Goal: Task Accomplishment & Management: Use online tool/utility

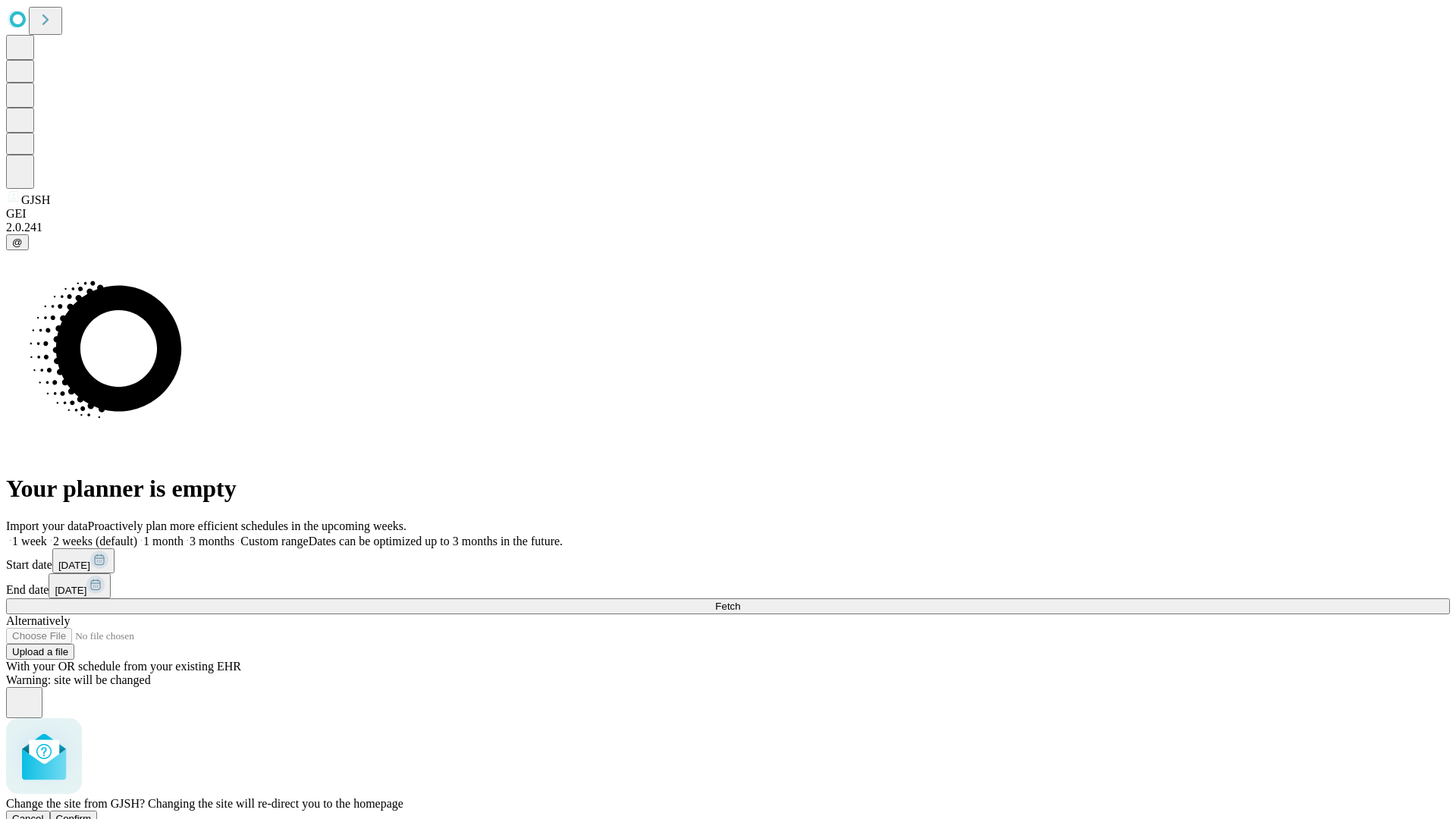
click at [92, 812] on span "Confirm" at bounding box center [74, 818] width 36 height 11
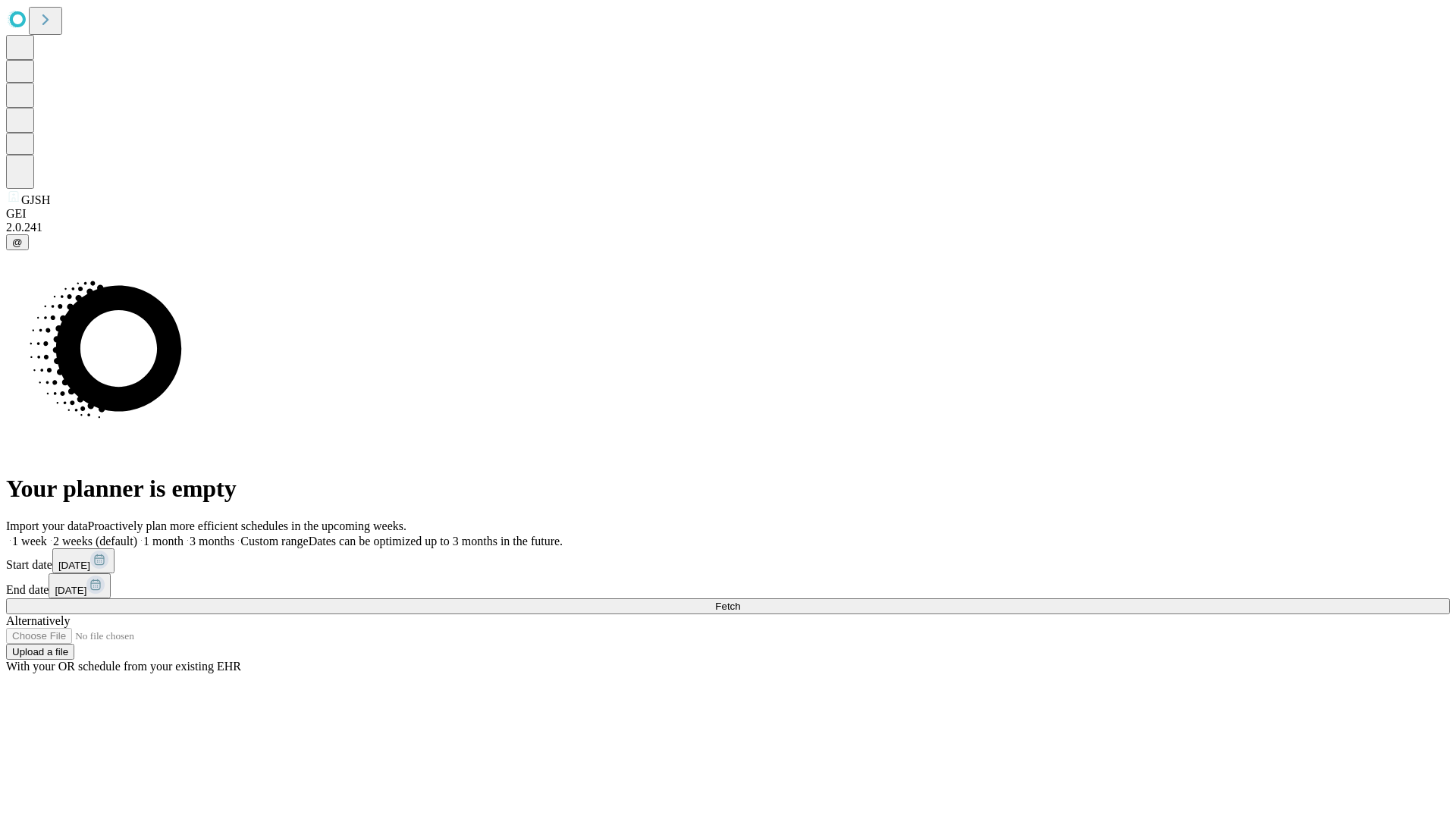
click at [47, 534] on label "1 week" at bounding box center [26, 541] width 41 height 13
click at [740, 601] on span "Fetch" at bounding box center [727, 606] width 25 height 11
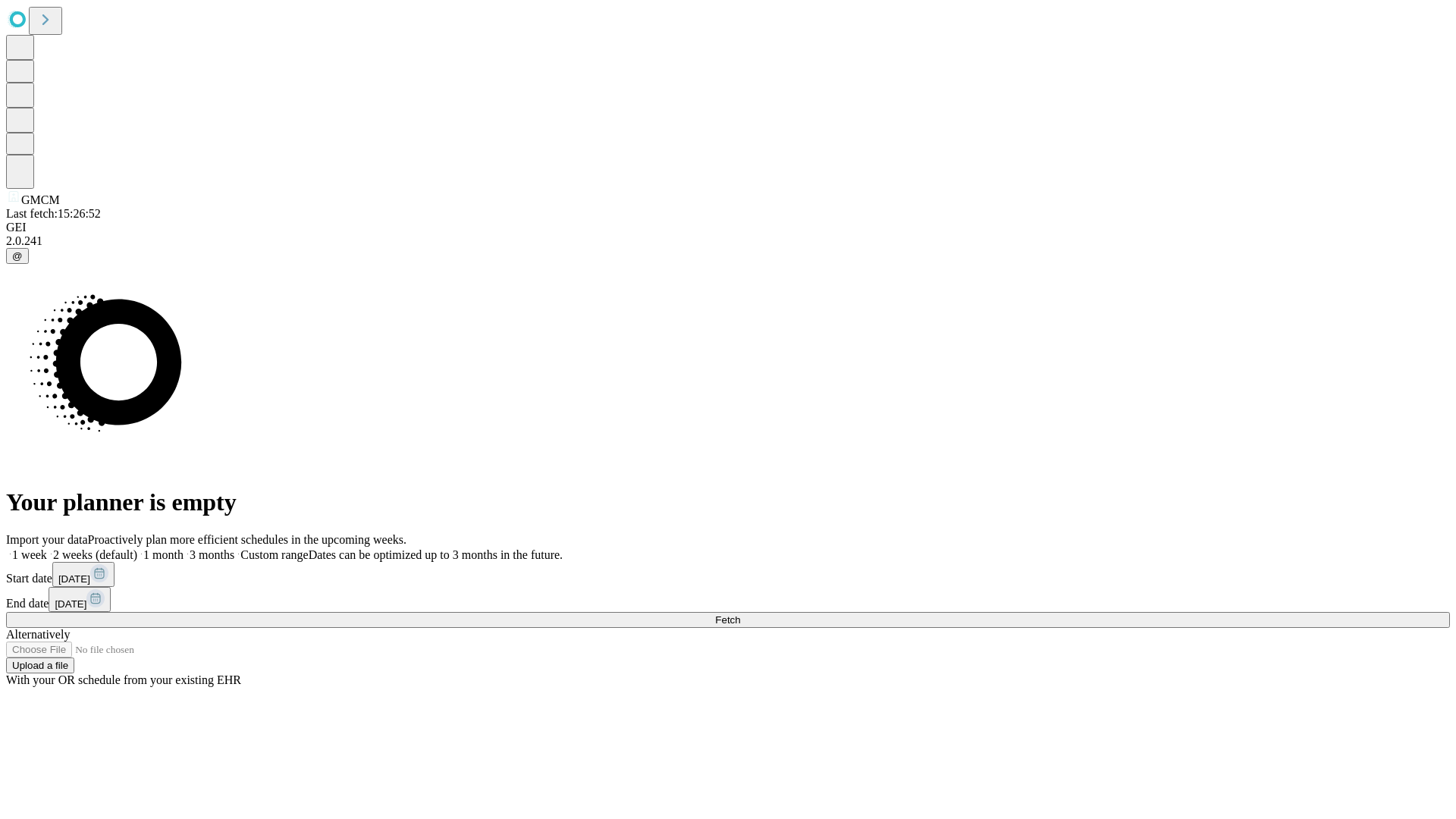
click at [47, 548] on label "1 week" at bounding box center [26, 555] width 41 height 13
click at [740, 614] on span "Fetch" at bounding box center [727, 619] width 25 height 11
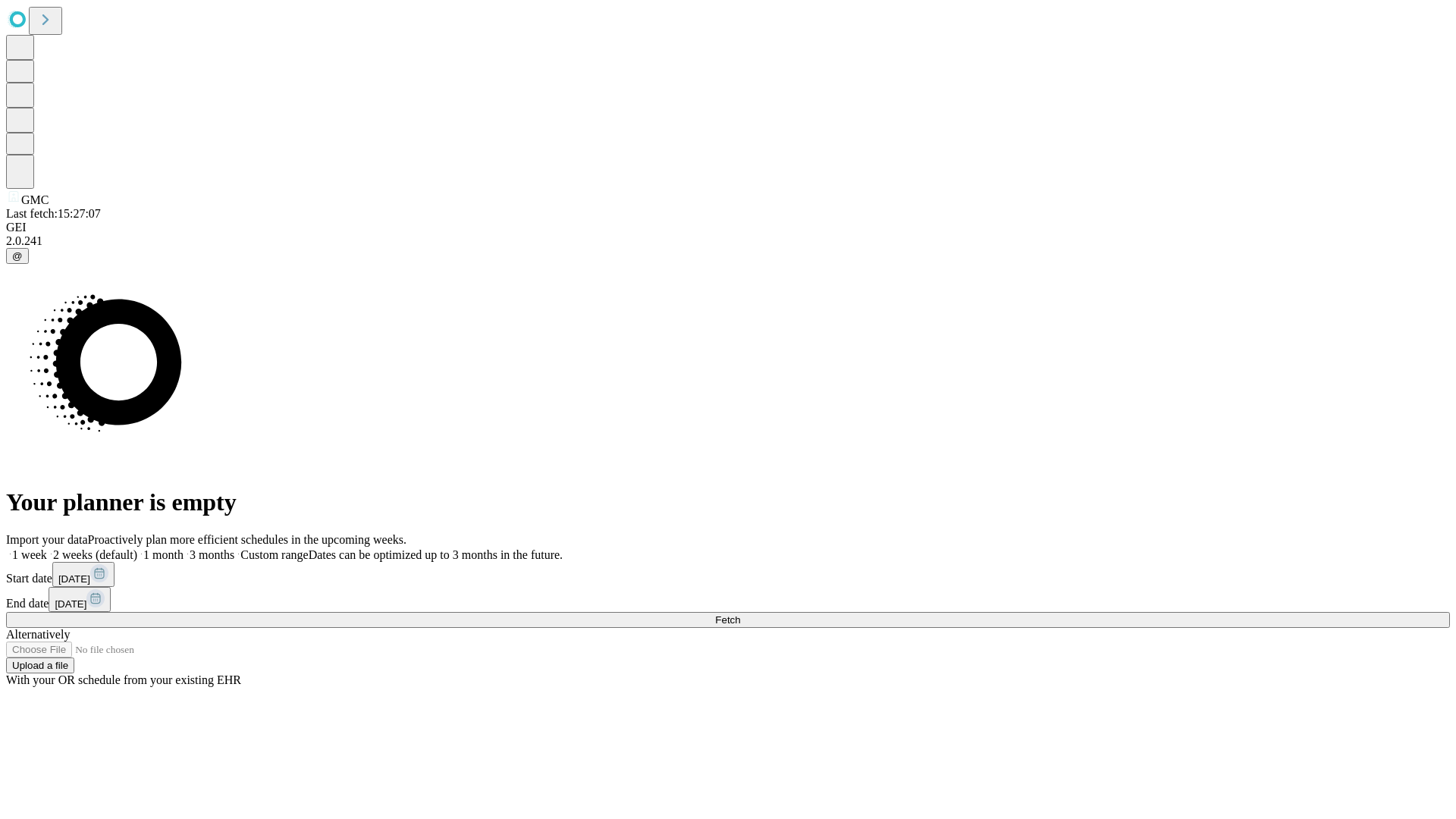
click at [47, 548] on label "1 week" at bounding box center [26, 555] width 41 height 13
click at [740, 614] on span "Fetch" at bounding box center [727, 619] width 25 height 11
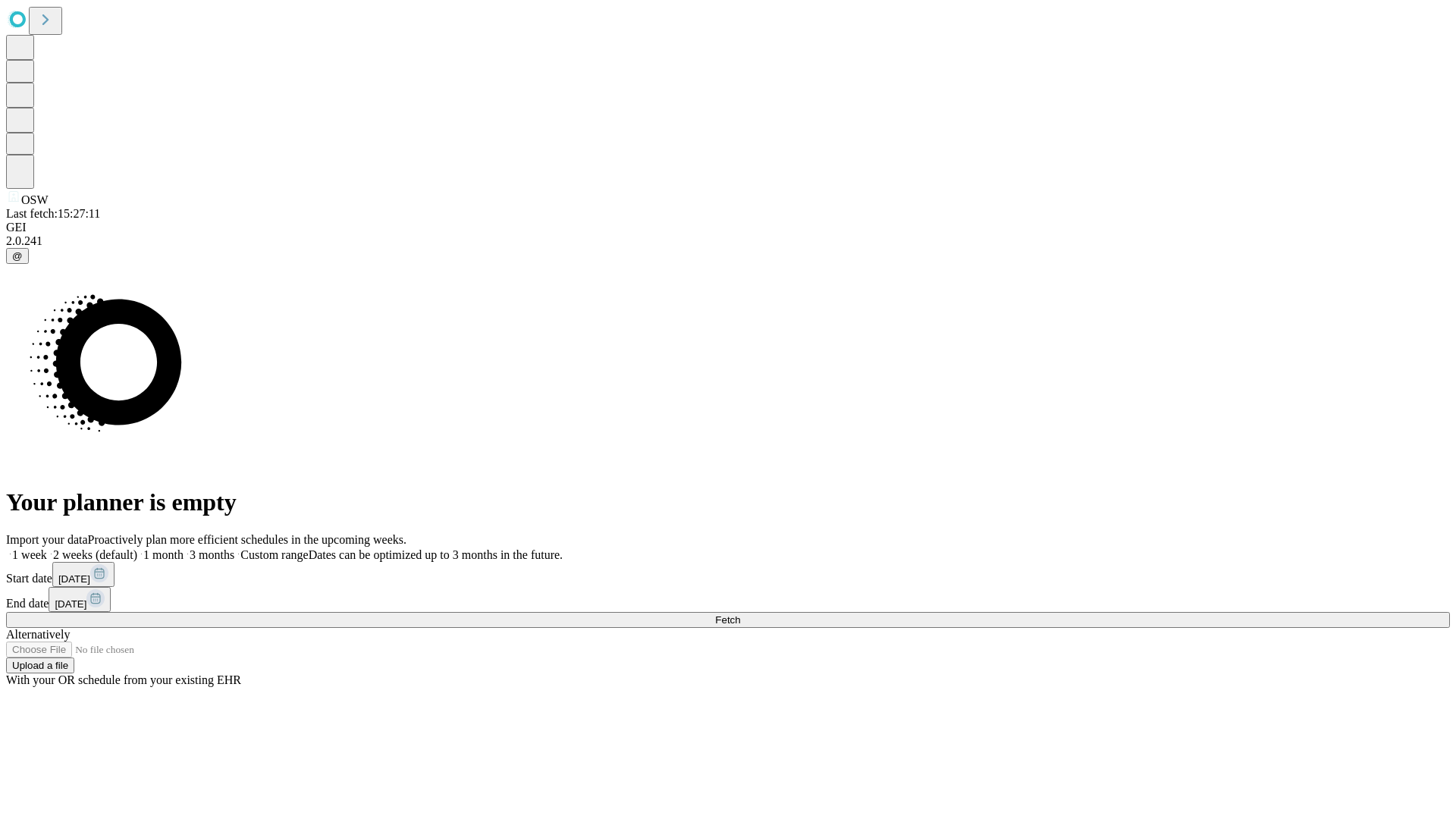
click at [47, 548] on label "1 week" at bounding box center [26, 555] width 41 height 13
click at [740, 614] on span "Fetch" at bounding box center [727, 619] width 25 height 11
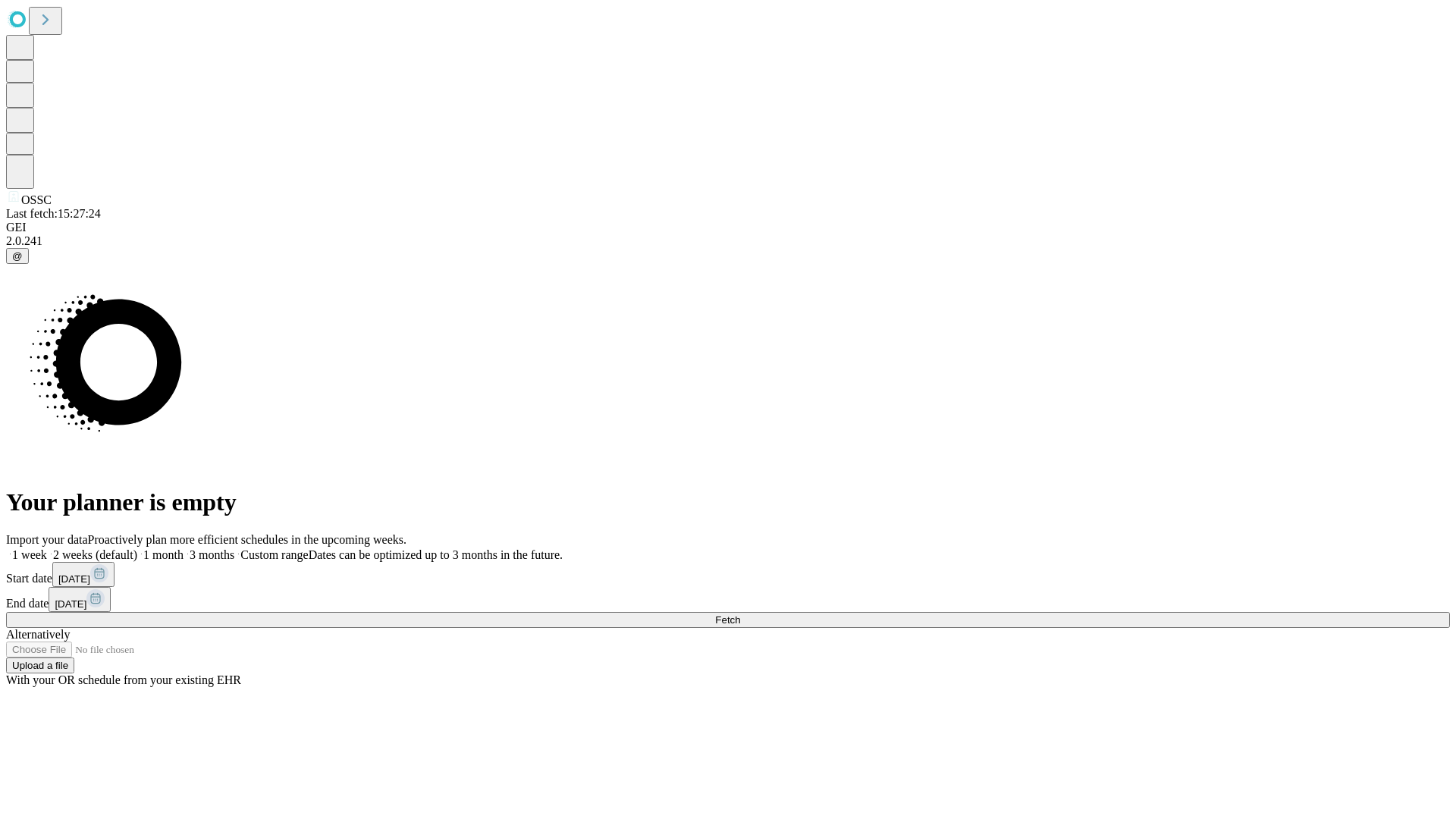
click at [47, 548] on label "1 week" at bounding box center [26, 555] width 41 height 13
click at [740, 614] on span "Fetch" at bounding box center [727, 619] width 25 height 11
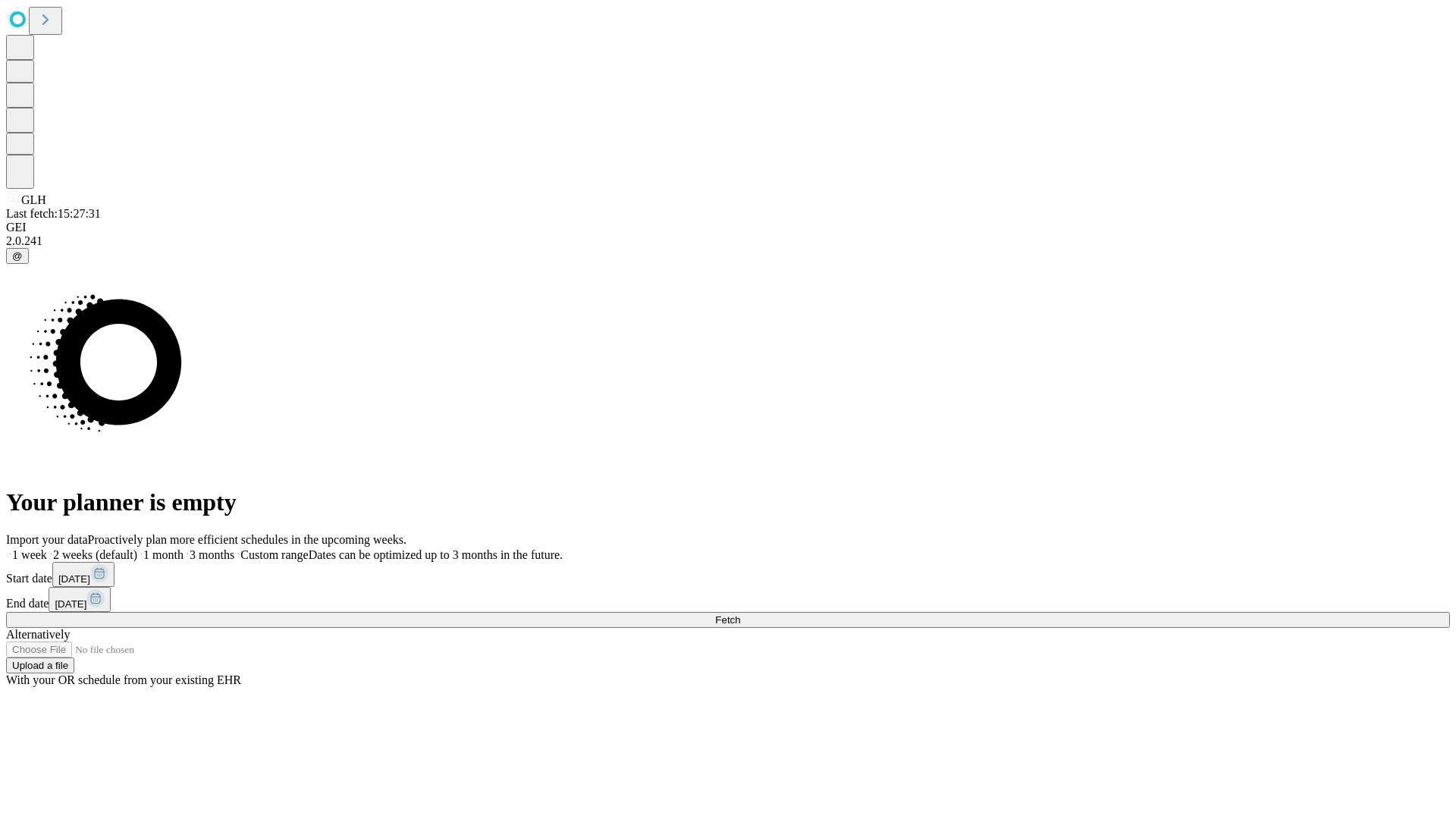
click at [47, 548] on label "1 week" at bounding box center [26, 555] width 41 height 13
click at [740, 614] on span "Fetch" at bounding box center [727, 619] width 25 height 11
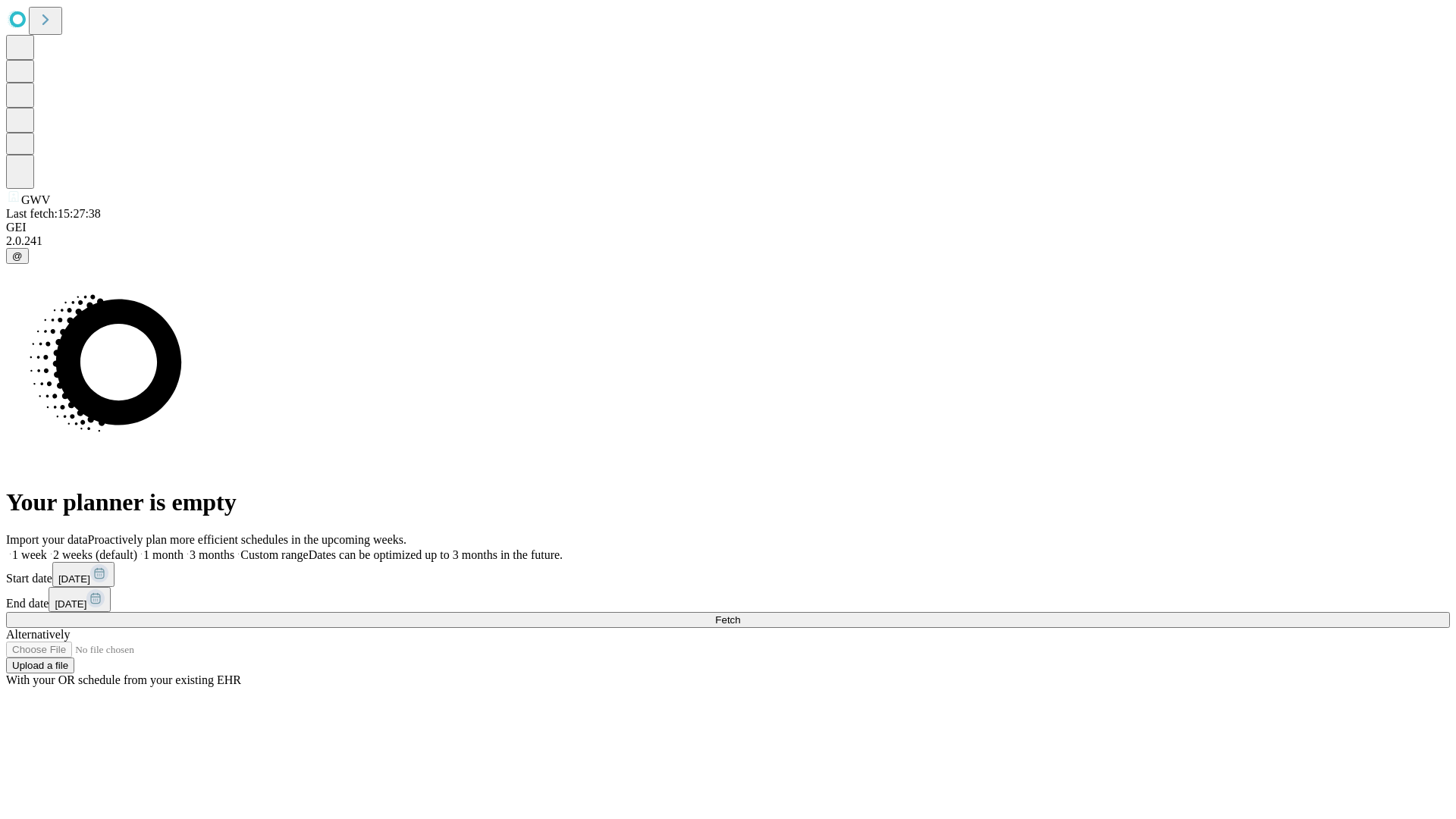
click at [47, 548] on label "1 week" at bounding box center [26, 555] width 41 height 13
click at [740, 614] on span "Fetch" at bounding box center [727, 619] width 25 height 11
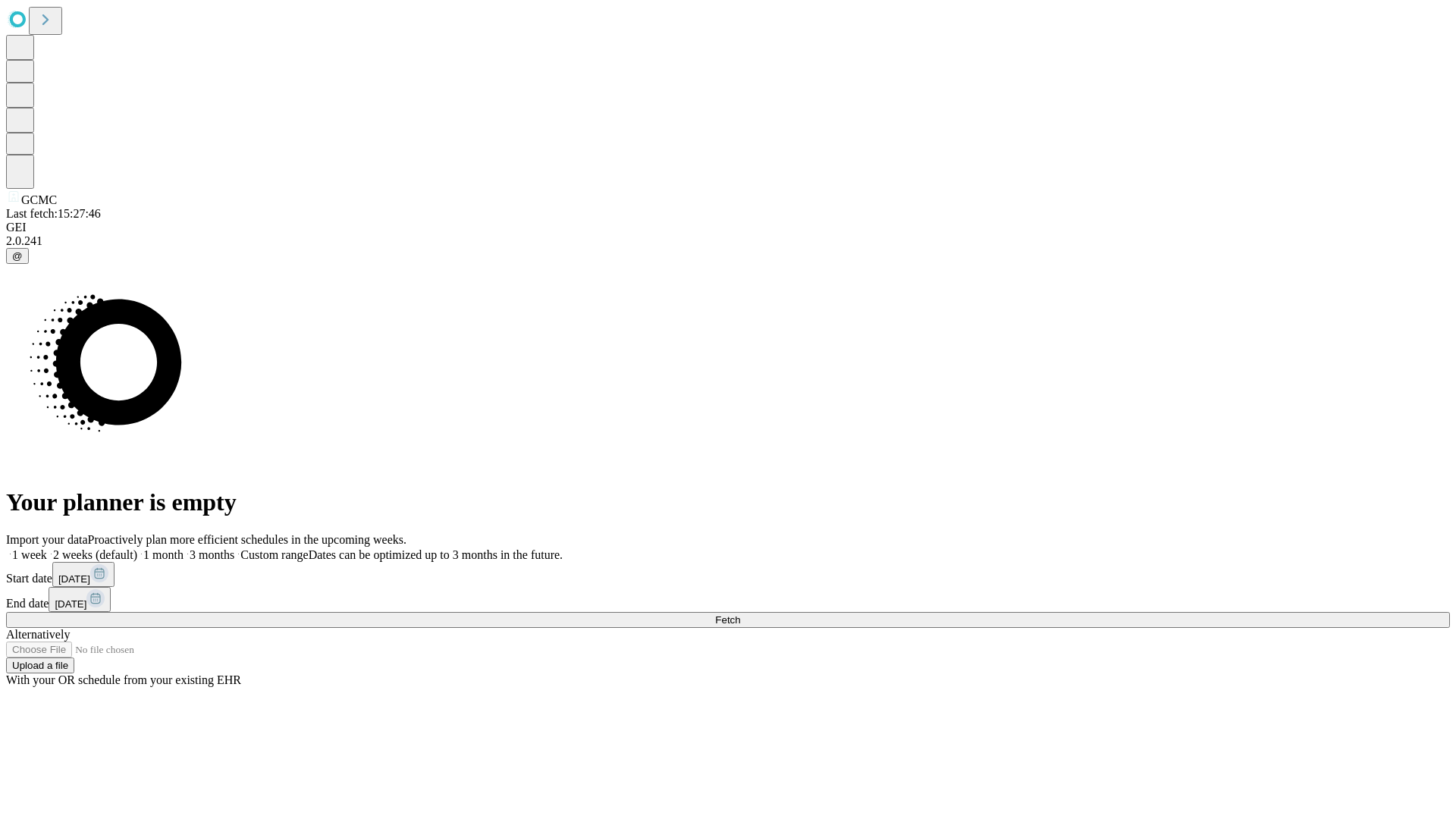
click at [47, 548] on label "1 week" at bounding box center [26, 555] width 41 height 13
click at [740, 614] on span "Fetch" at bounding box center [727, 619] width 25 height 11
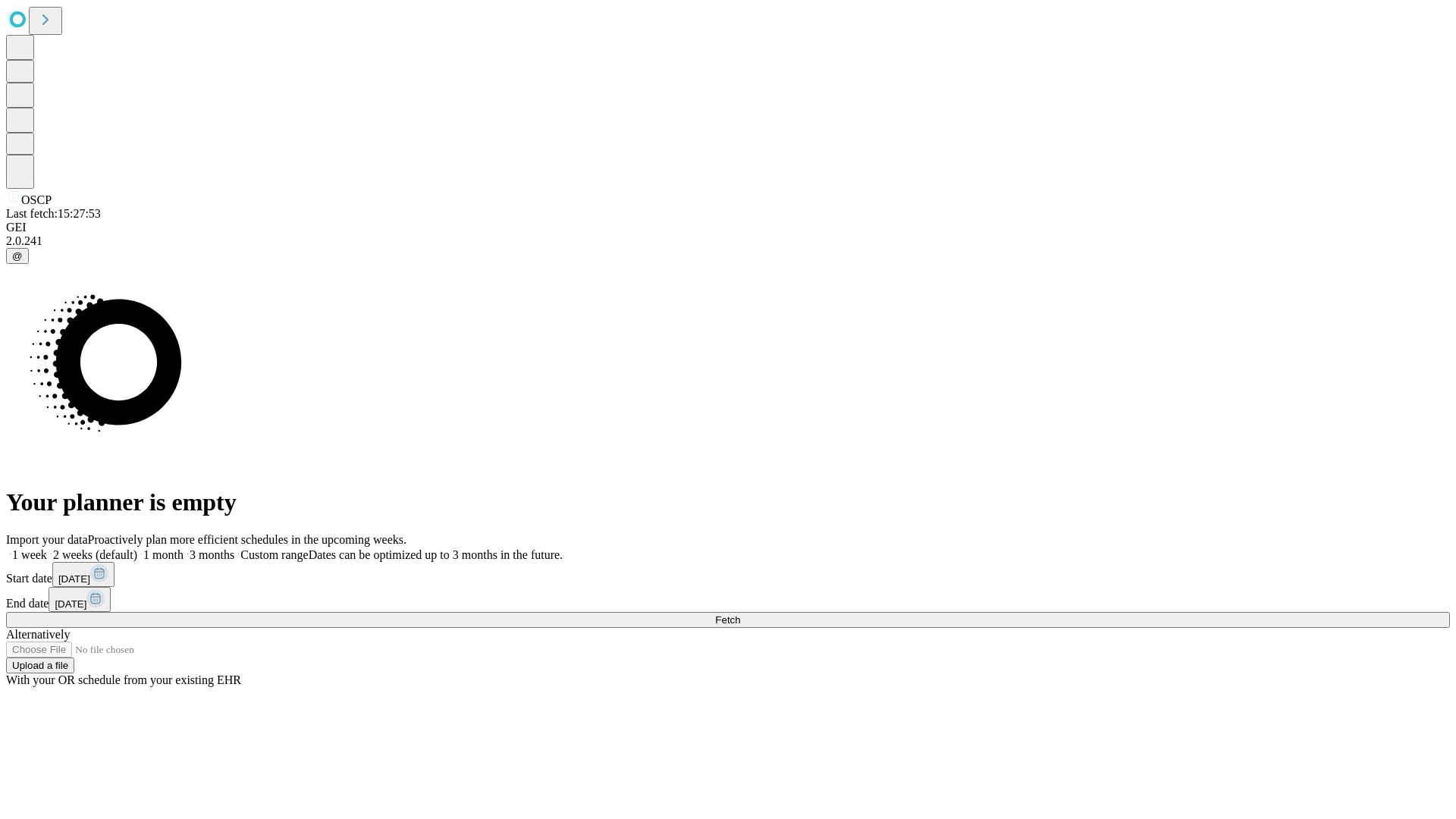
click at [47, 548] on label "1 week" at bounding box center [26, 555] width 41 height 13
click at [740, 614] on span "Fetch" at bounding box center [727, 619] width 25 height 11
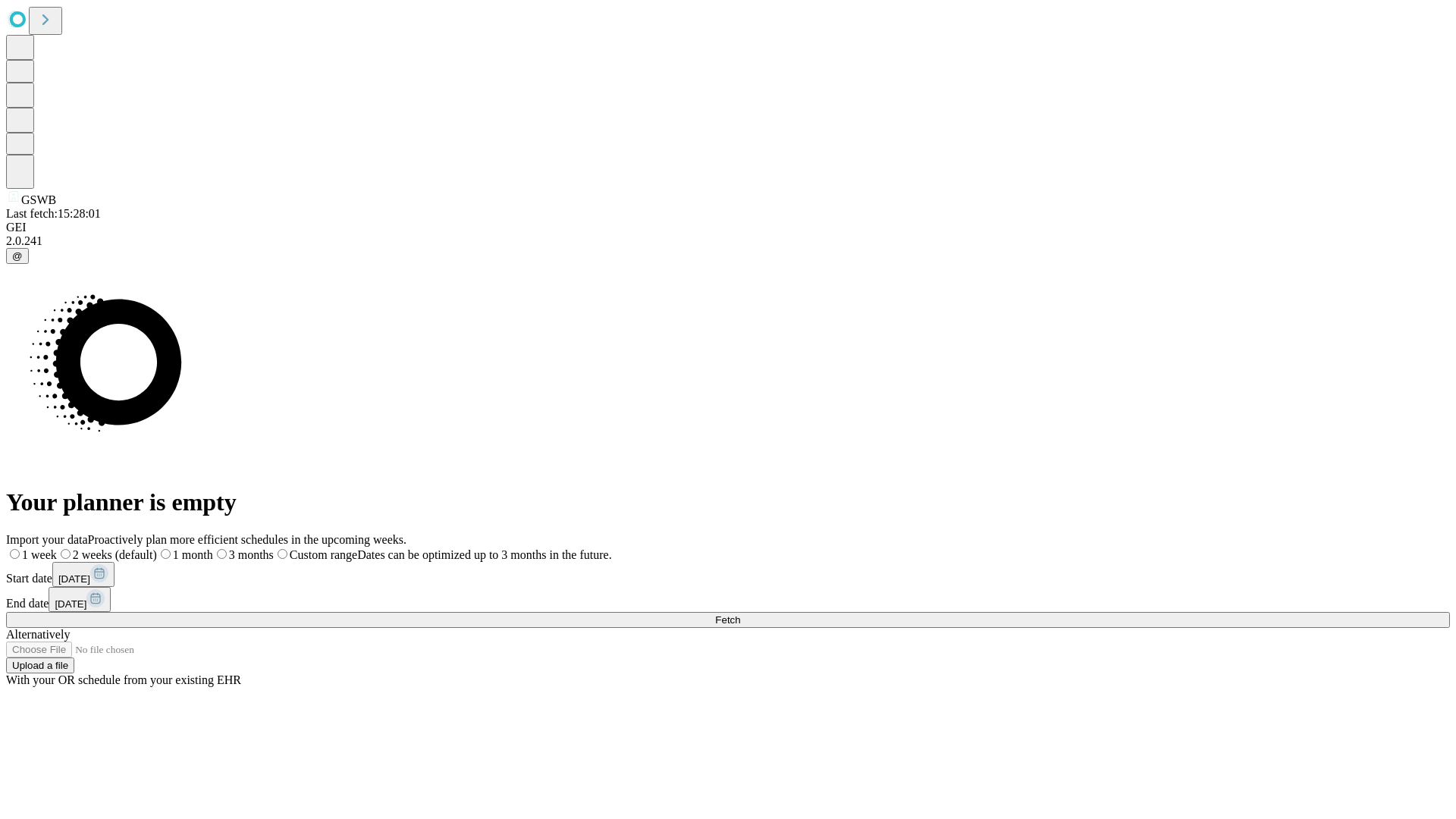
click at [57, 548] on label "1 week" at bounding box center [31, 555] width 51 height 13
click at [740, 614] on span "Fetch" at bounding box center [727, 619] width 25 height 11
